Goal: Information Seeking & Learning: Learn about a topic

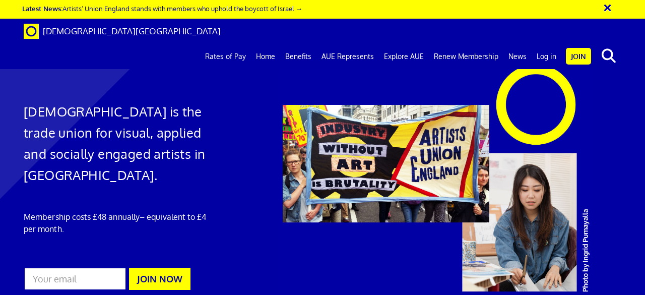
scroll to position [2613, 0]
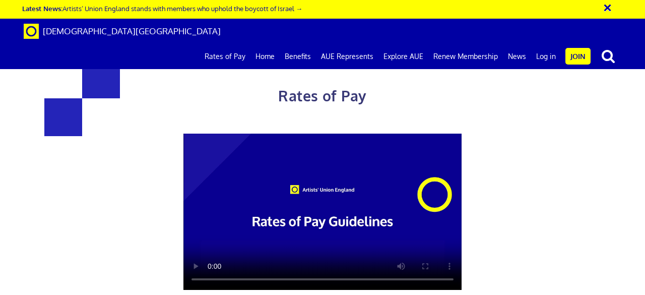
scroll to position [107, 0]
click at [354, 133] on video at bounding box center [322, 211] width 278 height 157
